Goal: Task Accomplishment & Management: Manage account settings

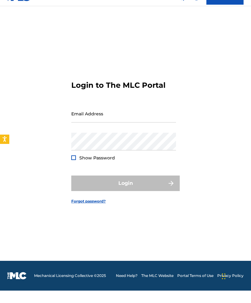
scroll to position [8, 0]
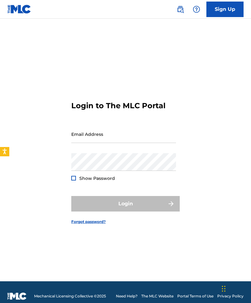
click at [99, 143] on input "Email Address" at bounding box center [123, 134] width 105 height 18
click at [87, 143] on input "Email Address" at bounding box center [123, 134] width 105 height 18
type input "Songpatchmusic@yahoo.com"
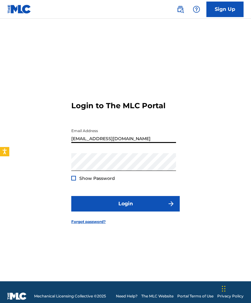
click at [126, 211] on button "Login" at bounding box center [125, 204] width 109 height 16
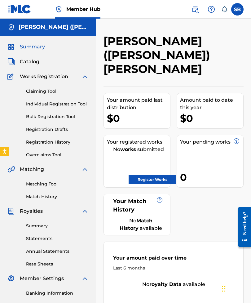
click at [72, 105] on link "Individual Registration Tool" at bounding box center [57, 104] width 63 height 7
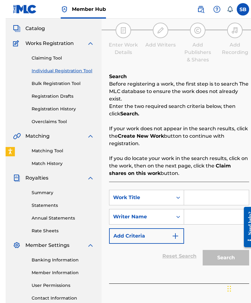
scroll to position [62, 0]
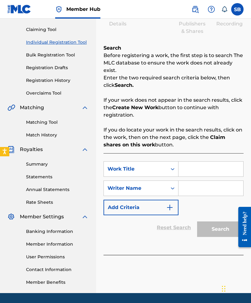
click at [65, 229] on link "Banking Information" at bounding box center [57, 231] width 63 height 7
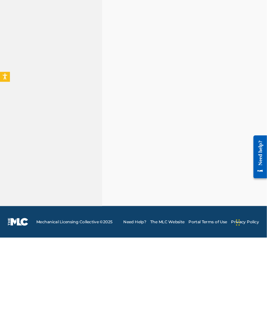
scroll to position [981, 0]
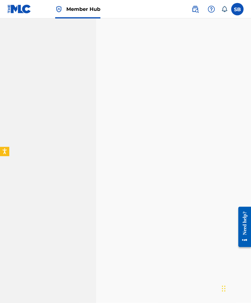
scroll to position [386, 0]
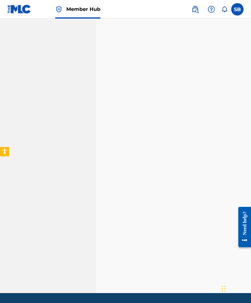
click at [238, 12] on label at bounding box center [237, 9] width 12 height 12
click at [237, 9] on input "SB Sandy ( Sandra) Bloemer songpatchmusic@yahoo.com Notification Preferences Pr…" at bounding box center [237, 9] width 0 height 0
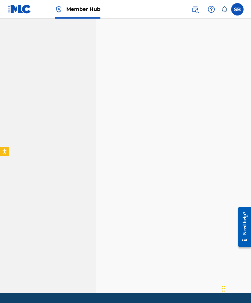
click at [193, 12] on img at bounding box center [195, 9] width 7 height 7
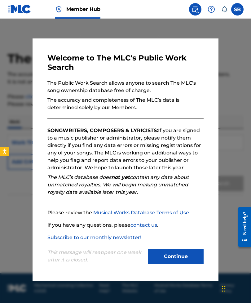
click at [246, 129] on div at bounding box center [125, 170] width 251 height 303
